Goal: Navigation & Orientation: Find specific page/section

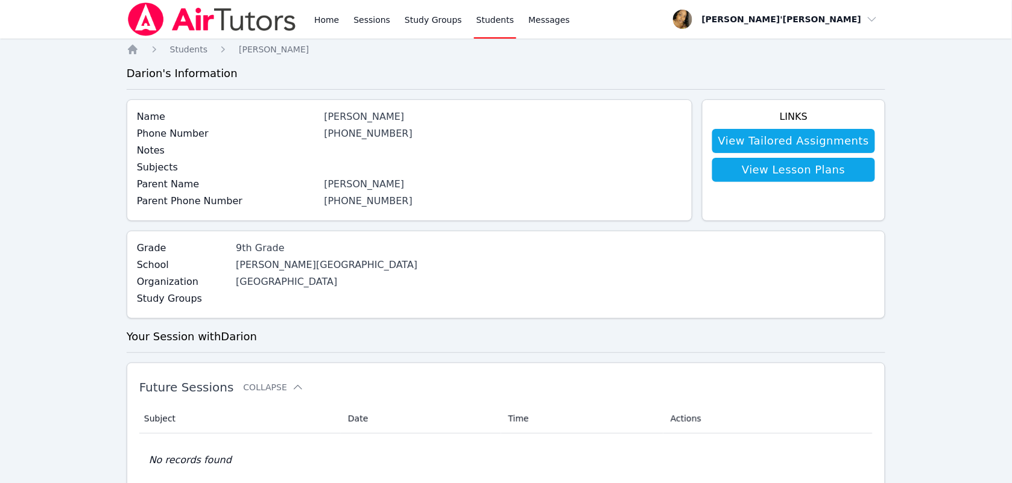
click at [226, 18] on img at bounding box center [212, 19] width 171 height 34
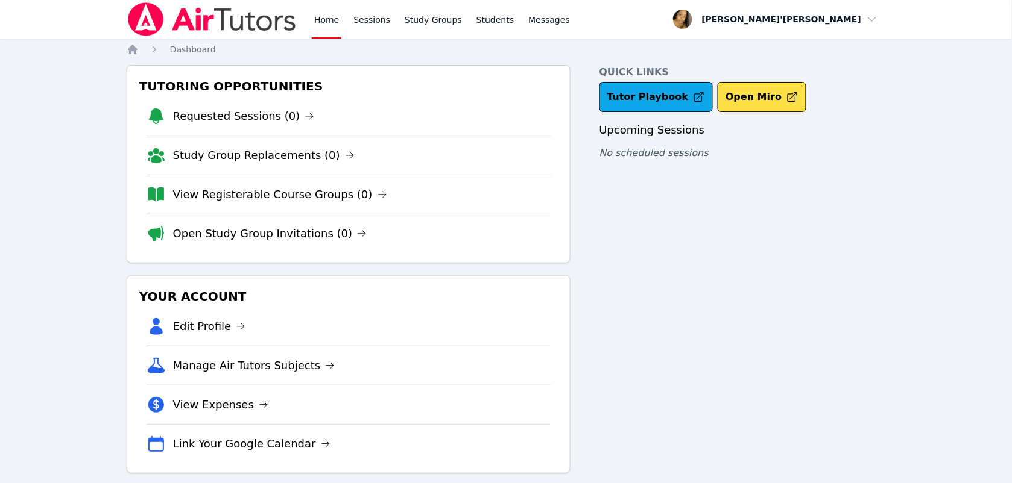
click at [226, 18] on img at bounding box center [212, 19] width 171 height 34
click at [137, 18] on img at bounding box center [212, 19] width 171 height 34
click at [200, 19] on img at bounding box center [212, 19] width 171 height 34
